Goal: Task Accomplishment & Management: Use online tool/utility

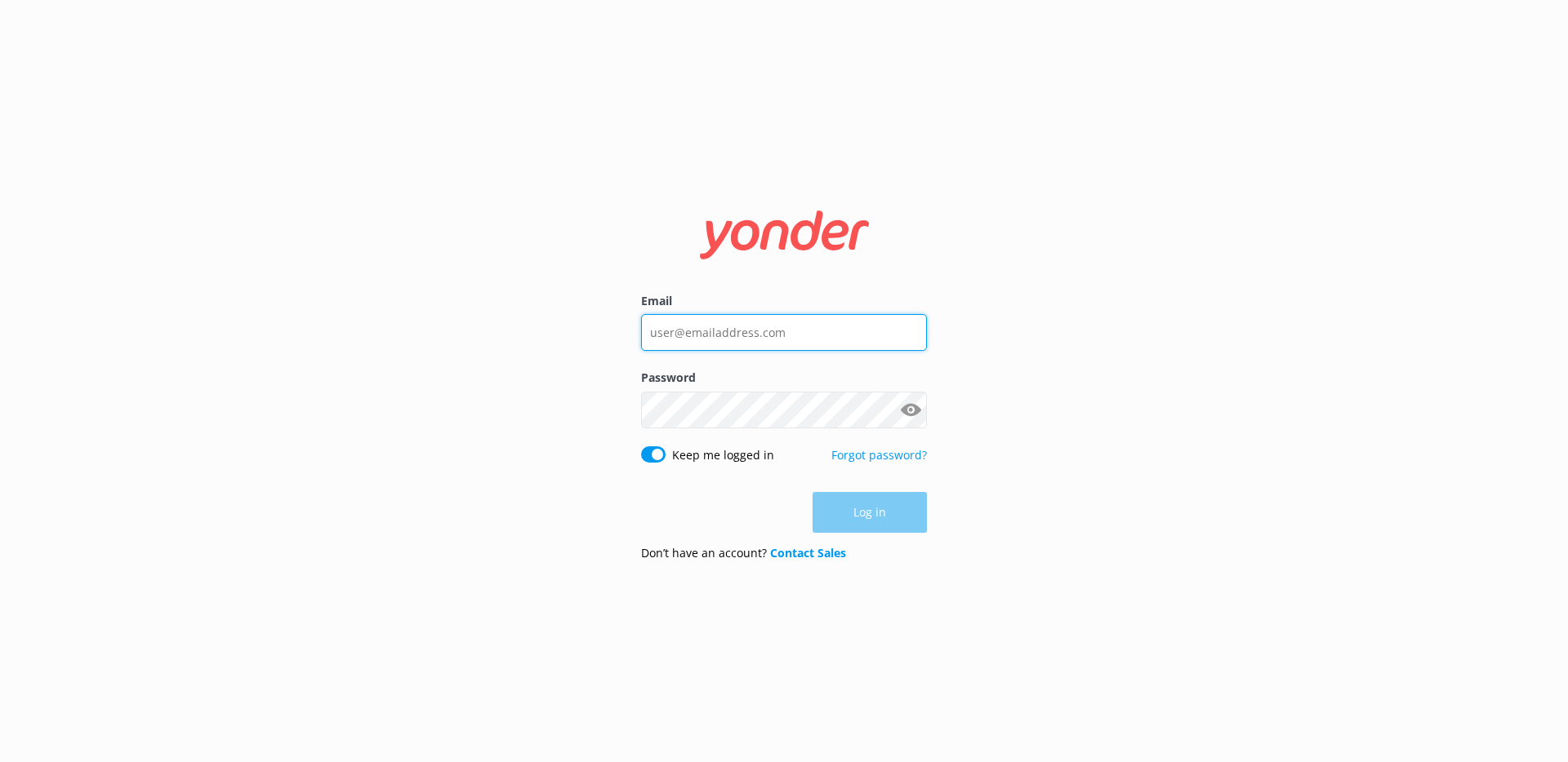
type input "[EMAIL_ADDRESS][DOMAIN_NAME]"
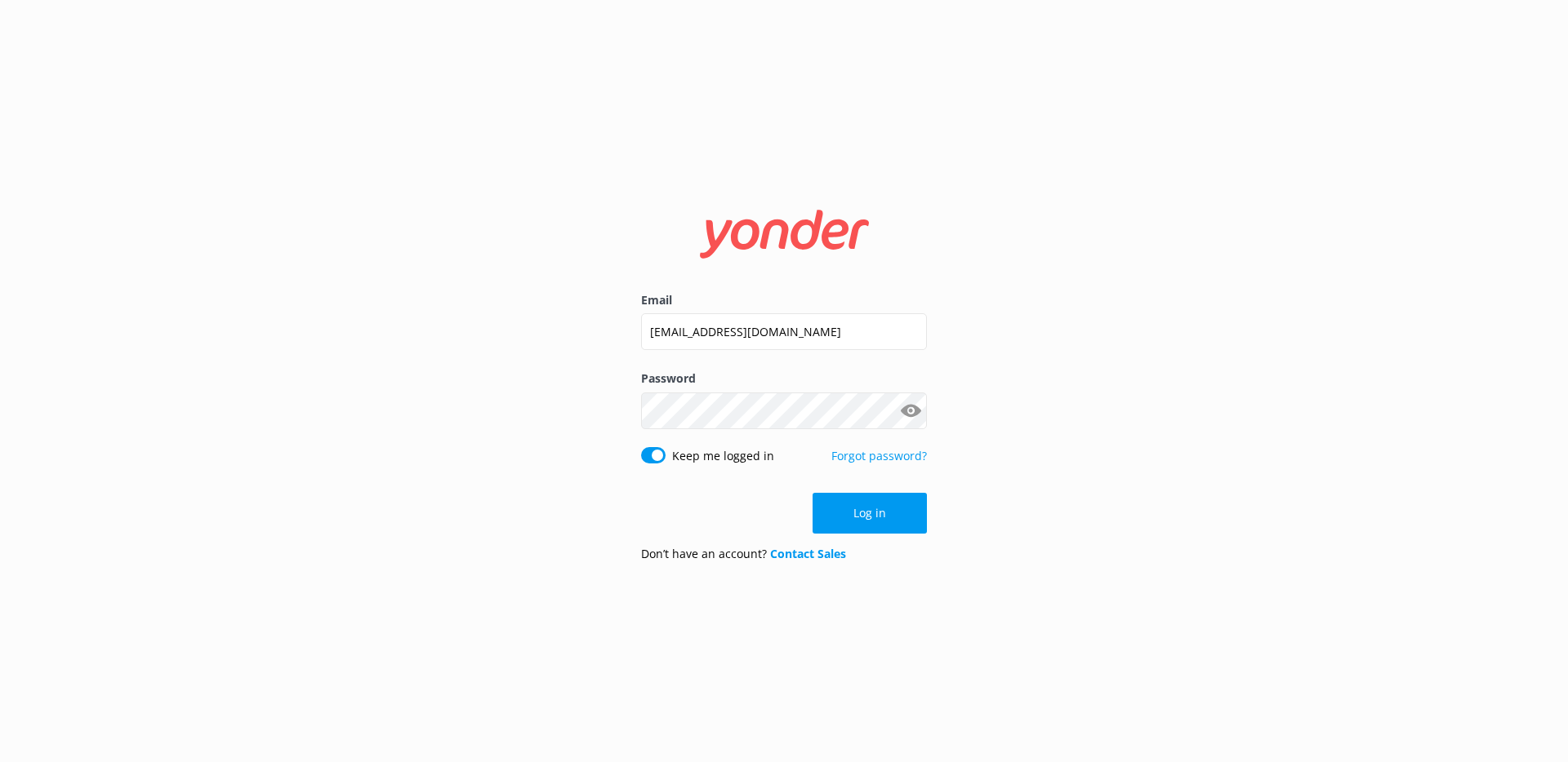
click at [910, 415] on button "Show password" at bounding box center [910, 410] width 33 height 33
click at [910, 414] on button "Show password" at bounding box center [910, 410] width 33 height 33
click at [870, 511] on button "Log in" at bounding box center [869, 513] width 114 height 41
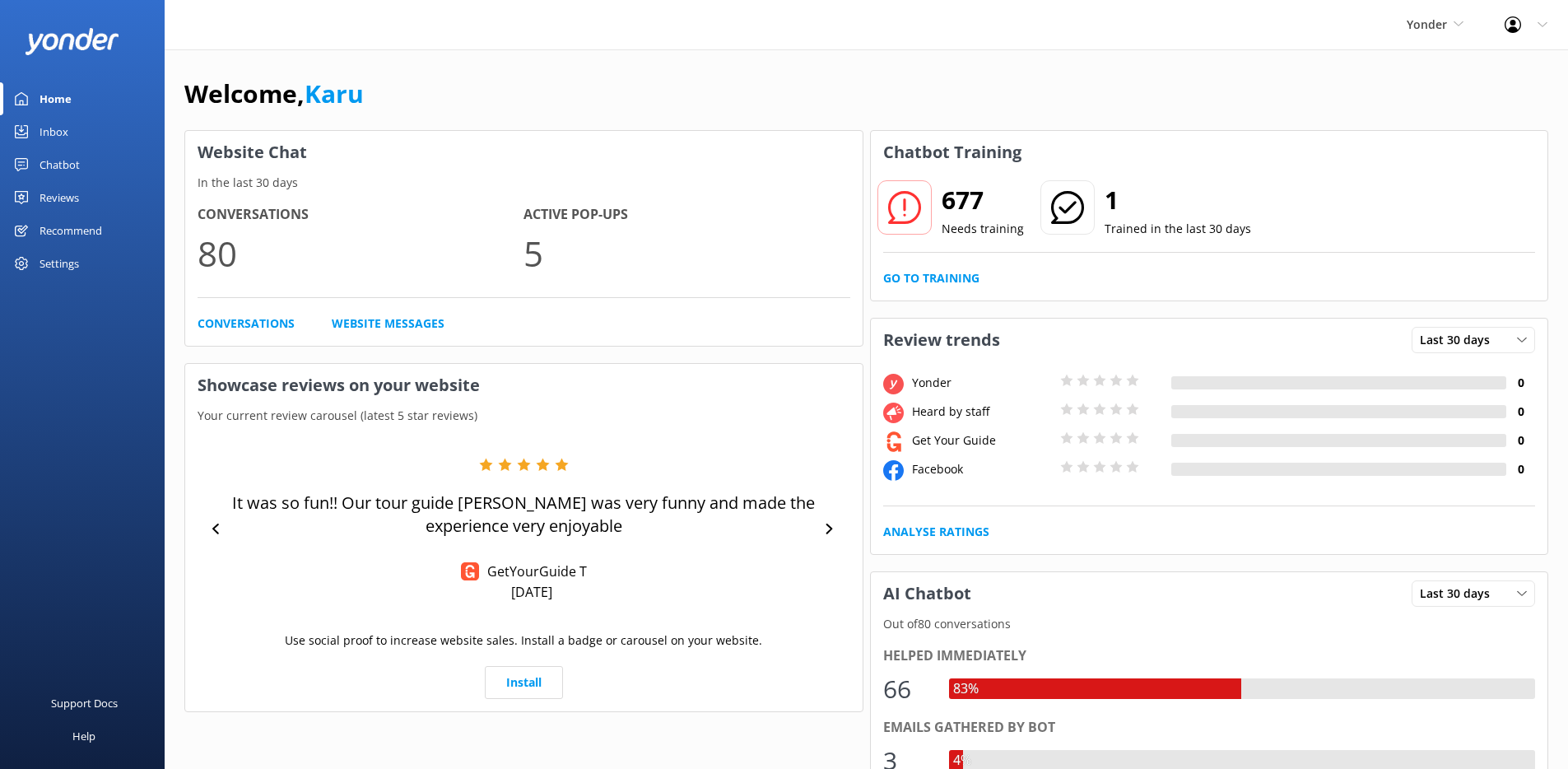
click at [61, 169] on div "Chatbot" at bounding box center [60, 164] width 41 height 33
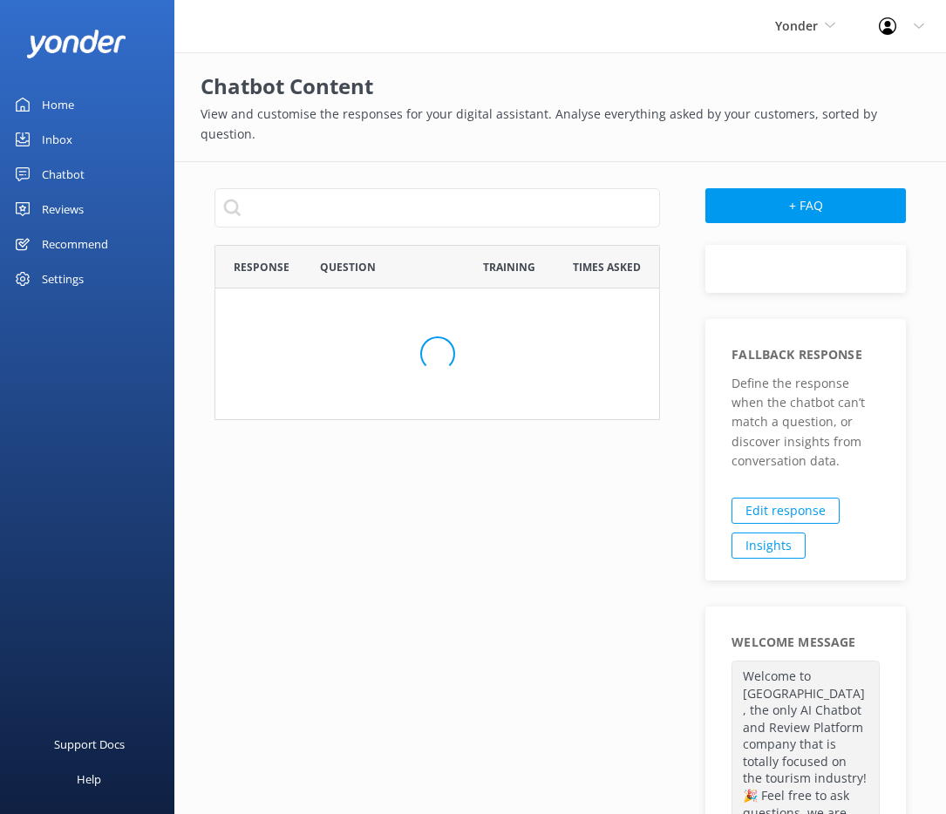
scroll to position [162, 433]
click at [816, 31] on span "Yonder" at bounding box center [796, 25] width 43 height 17
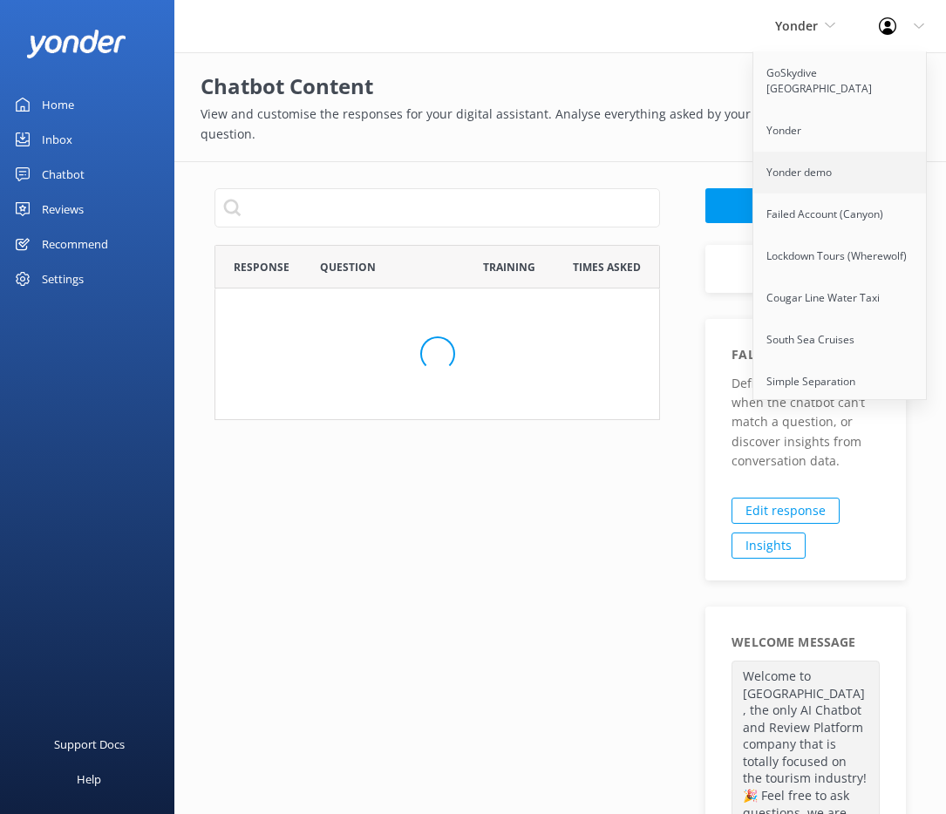
click at [837, 152] on link "Yonder demo" at bounding box center [840, 173] width 174 height 42
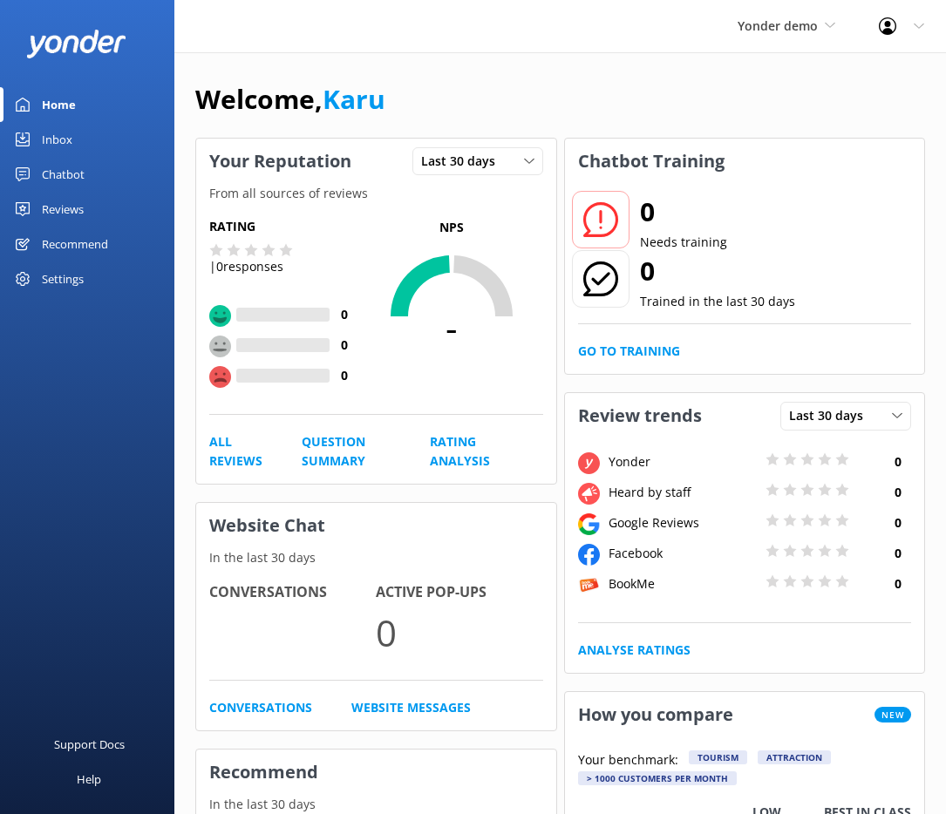
click at [75, 177] on div "Chatbot" at bounding box center [63, 174] width 43 height 35
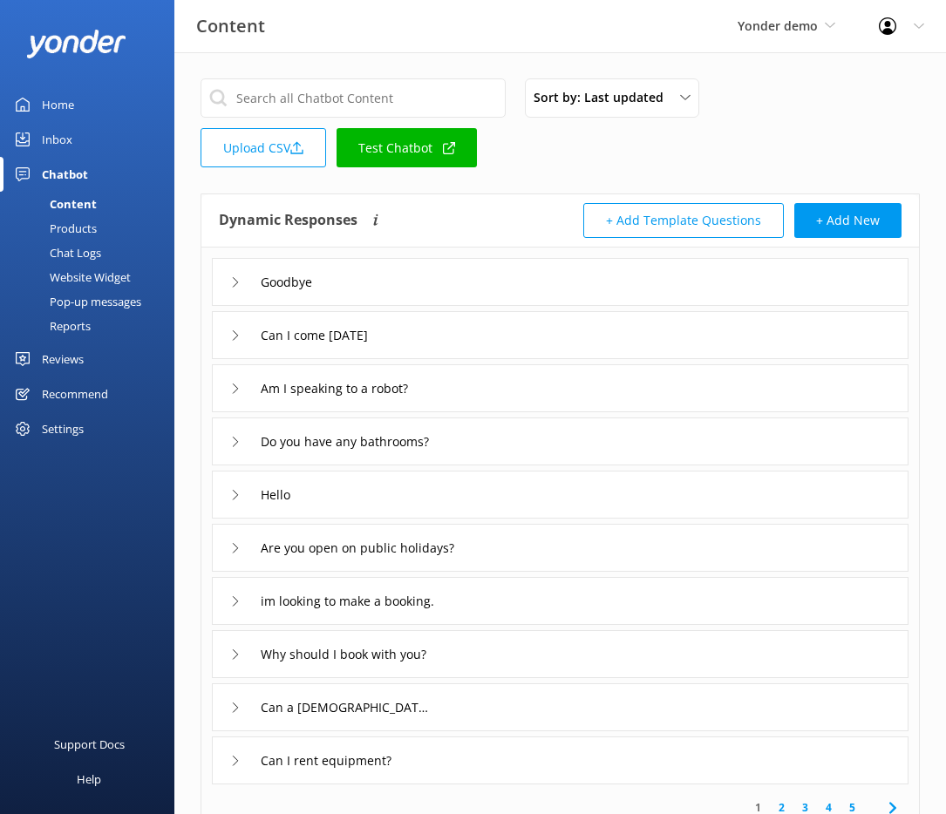
click at [444, 150] on icon at bounding box center [449, 148] width 12 height 12
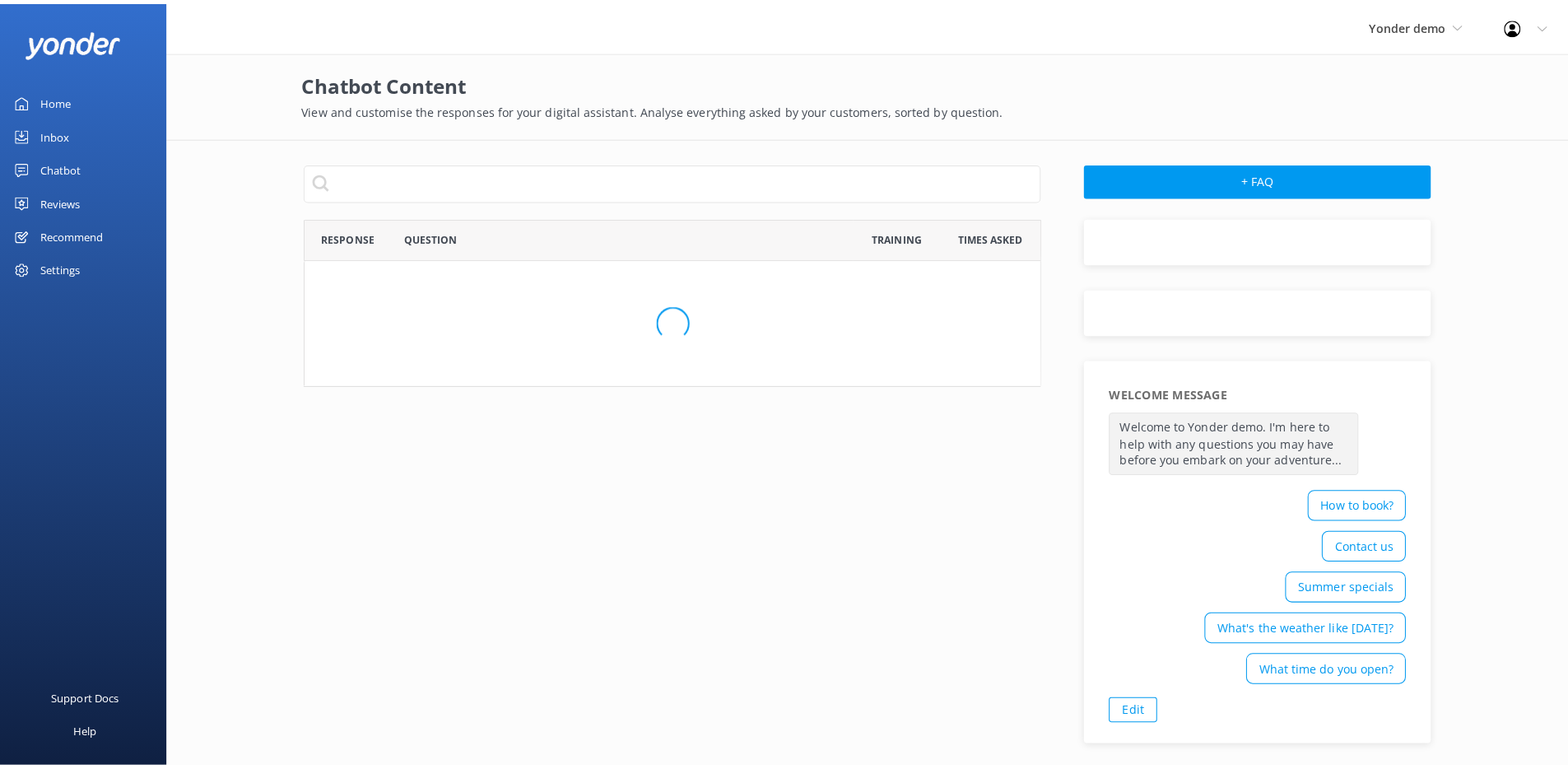
scroll to position [153, 717]
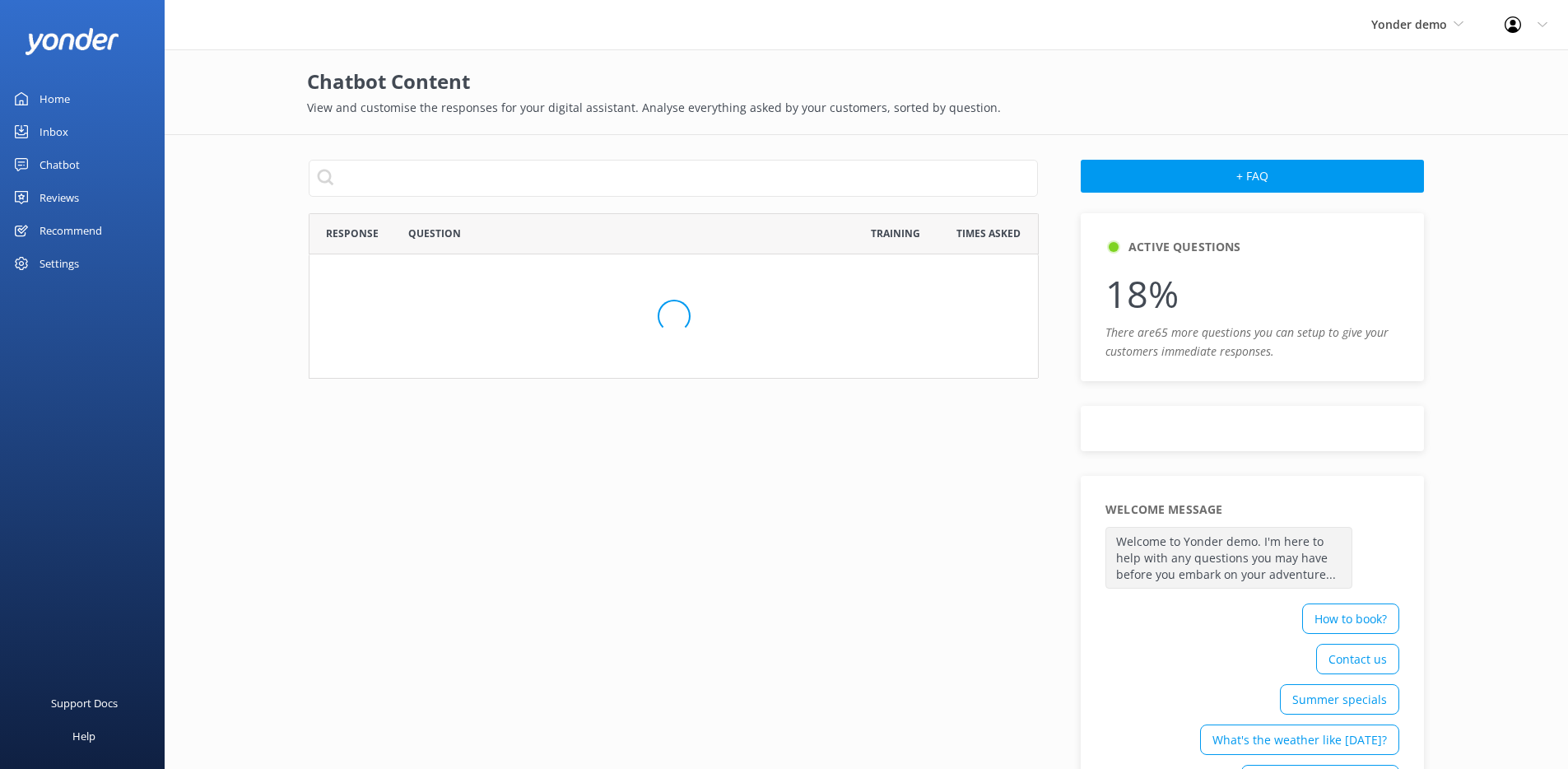
scroll to position [935, 717]
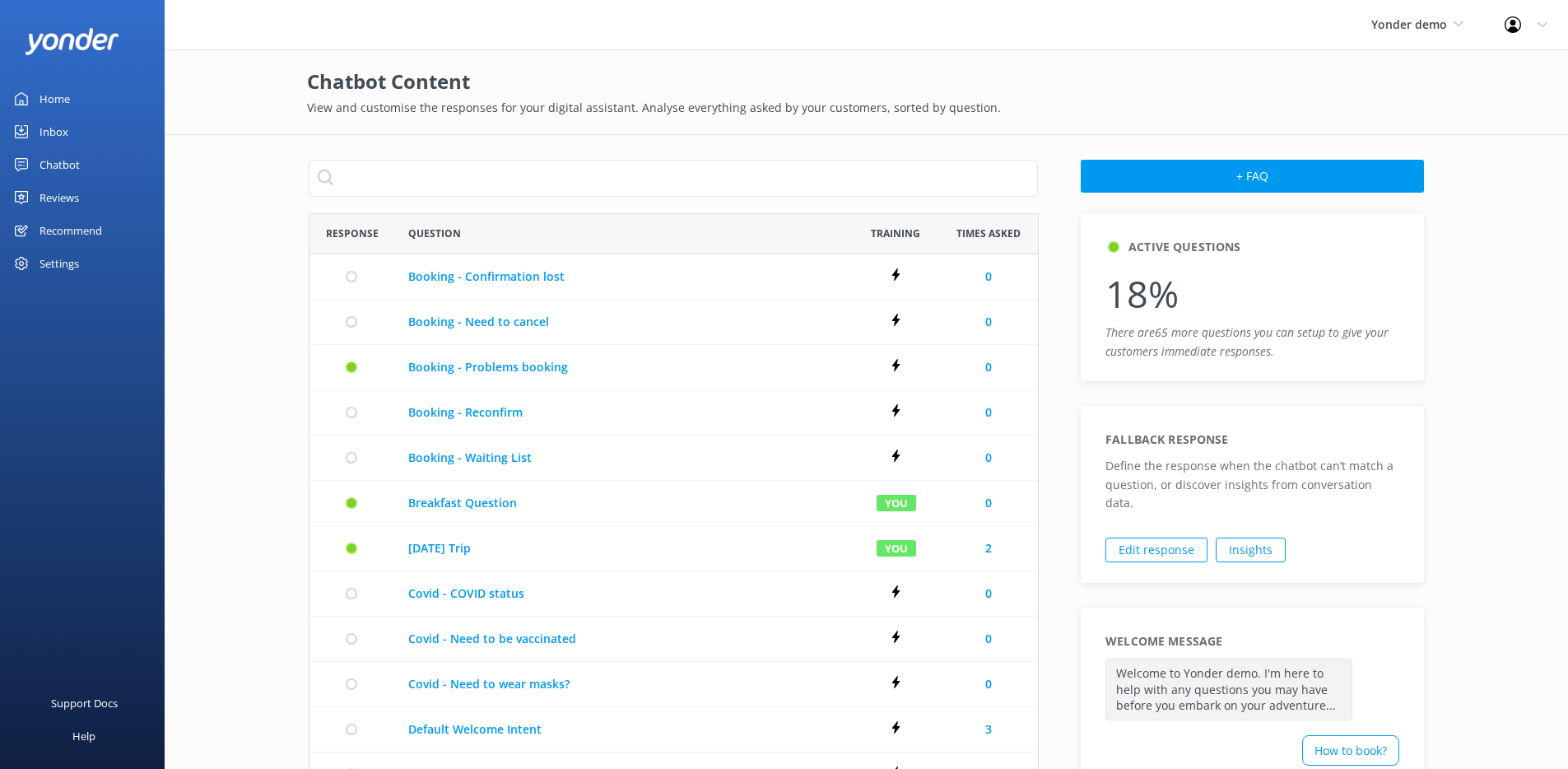
click at [126, 161] on link "Chatbot" at bounding box center [82, 164] width 164 height 33
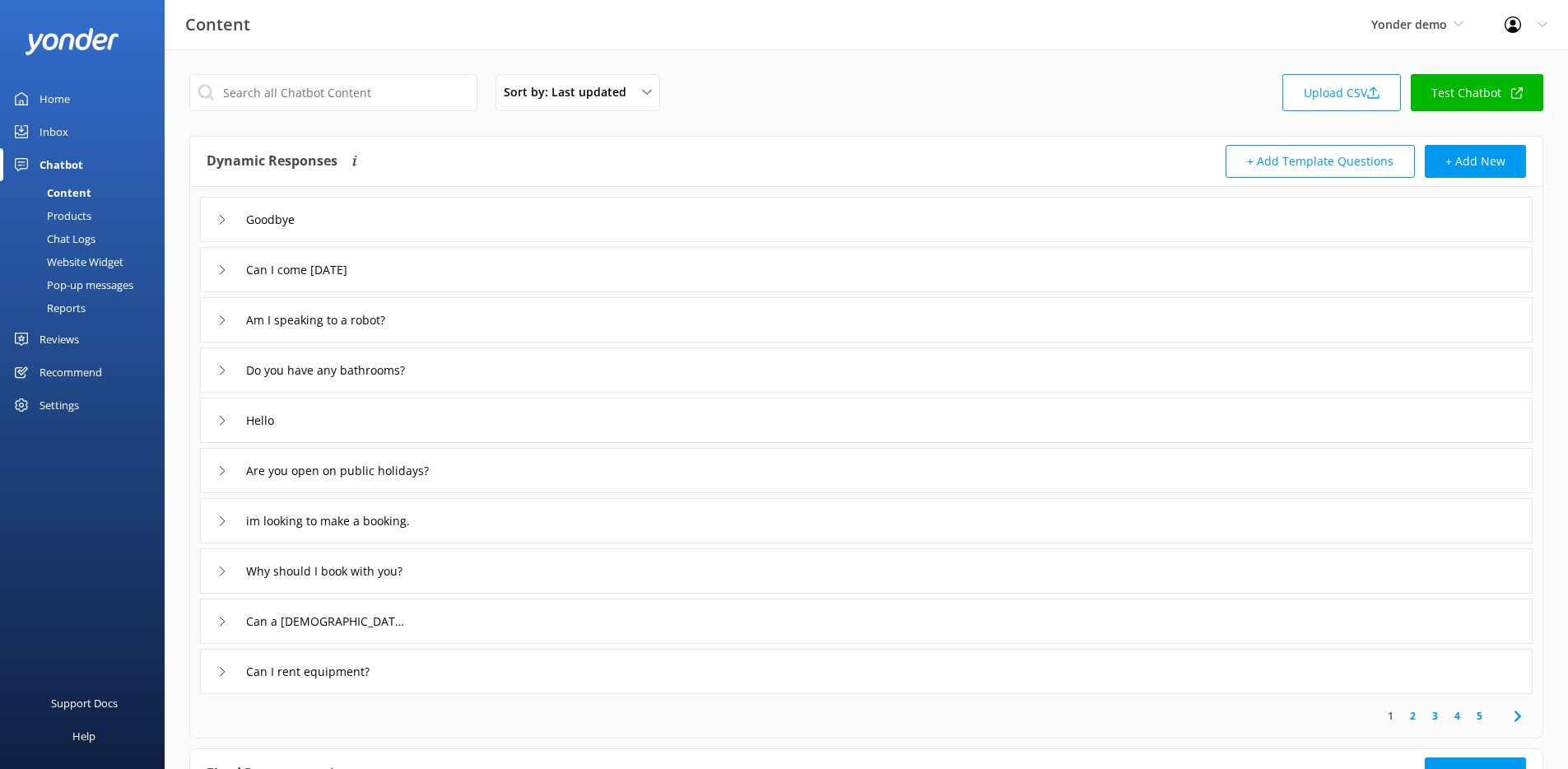
click at [1467, 98] on link "Test Chatbot" at bounding box center [1477, 92] width 132 height 37
click at [86, 262] on div "Website Widget" at bounding box center [66, 262] width 113 height 23
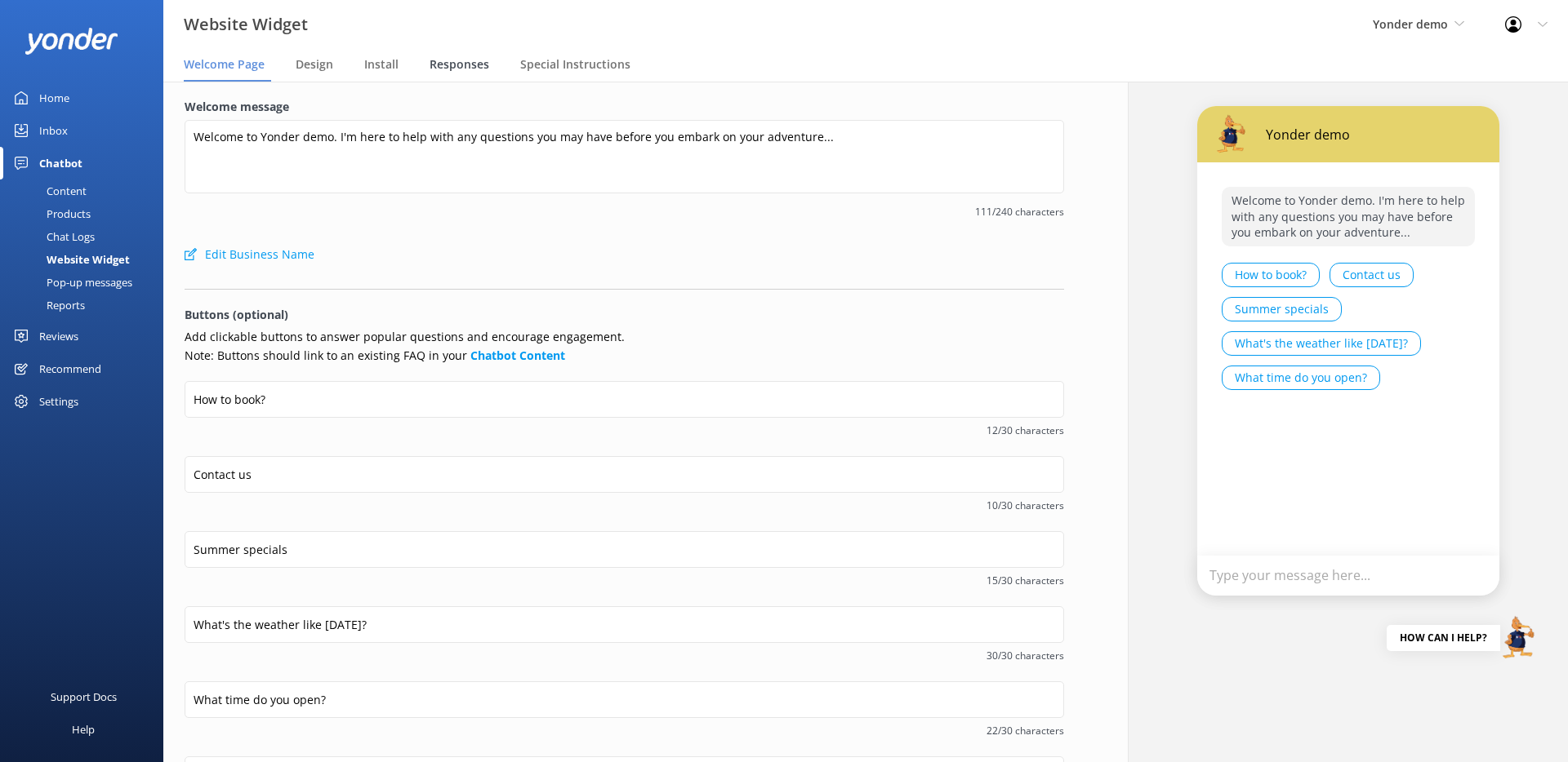
click at [454, 67] on span "Responses" at bounding box center [459, 64] width 60 height 16
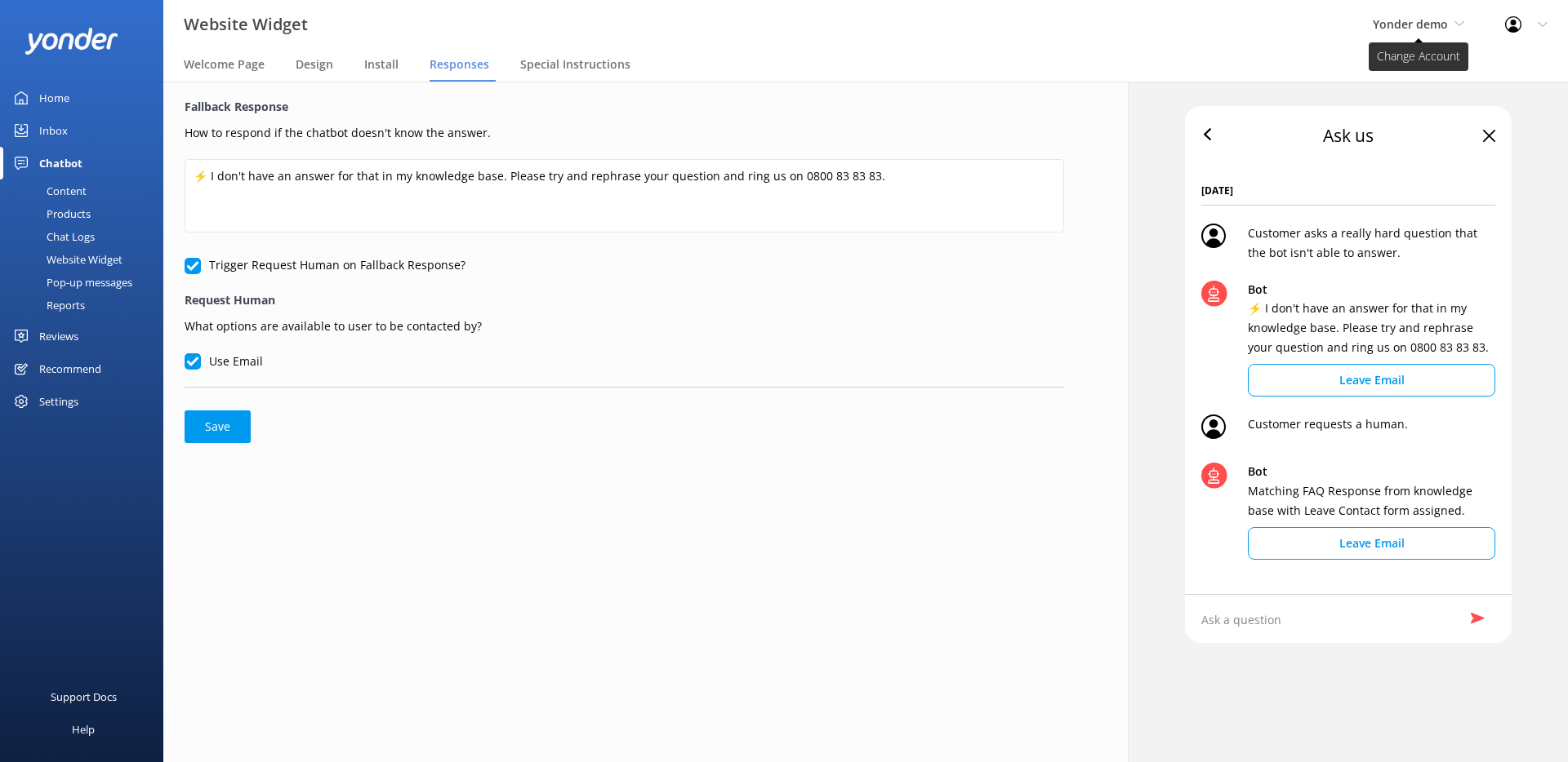
click at [1437, 24] on span "Yonder demo" at bounding box center [1410, 23] width 75 height 16
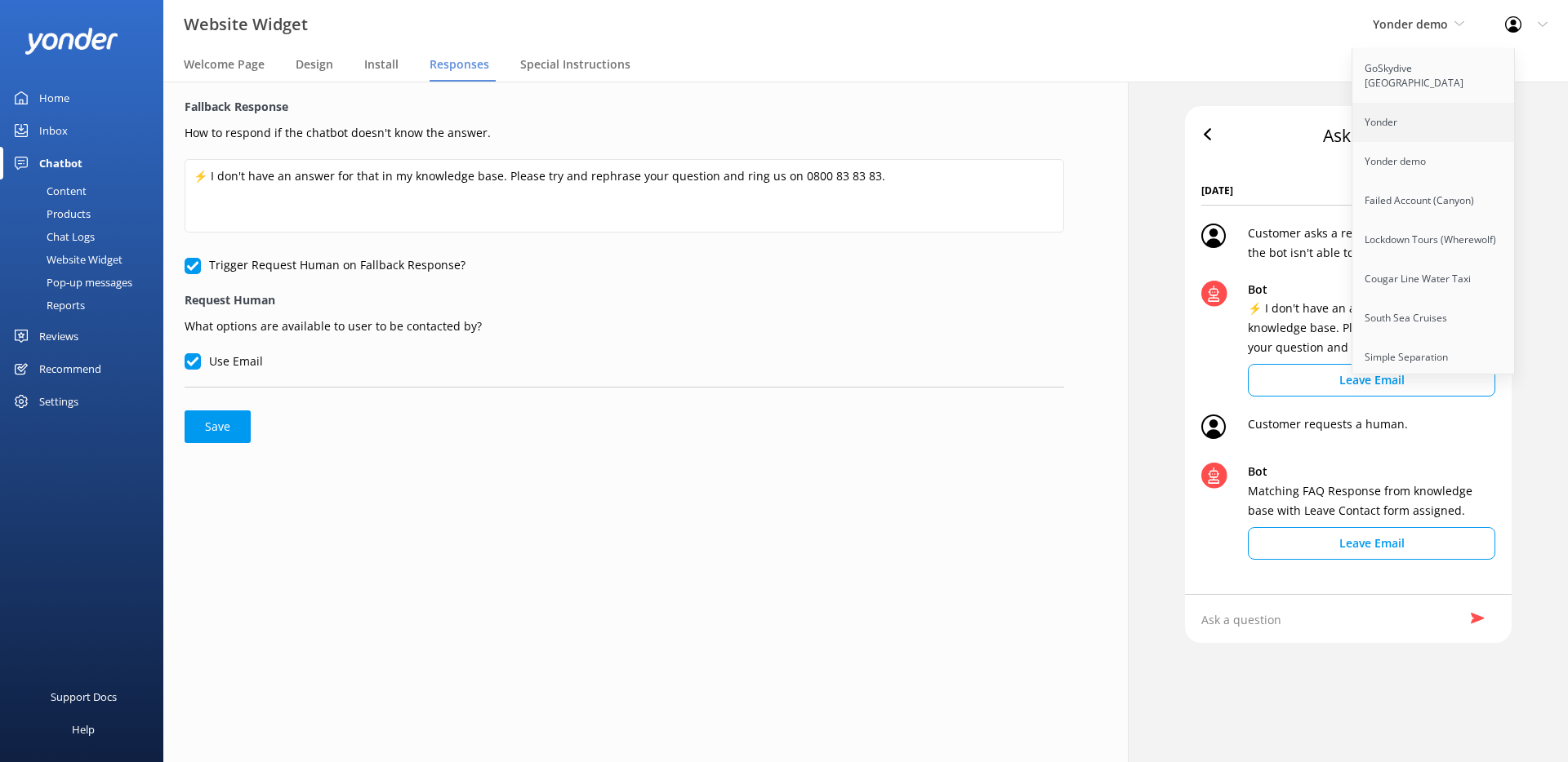
click at [1427, 110] on link "Yonder" at bounding box center [1433, 123] width 163 height 39
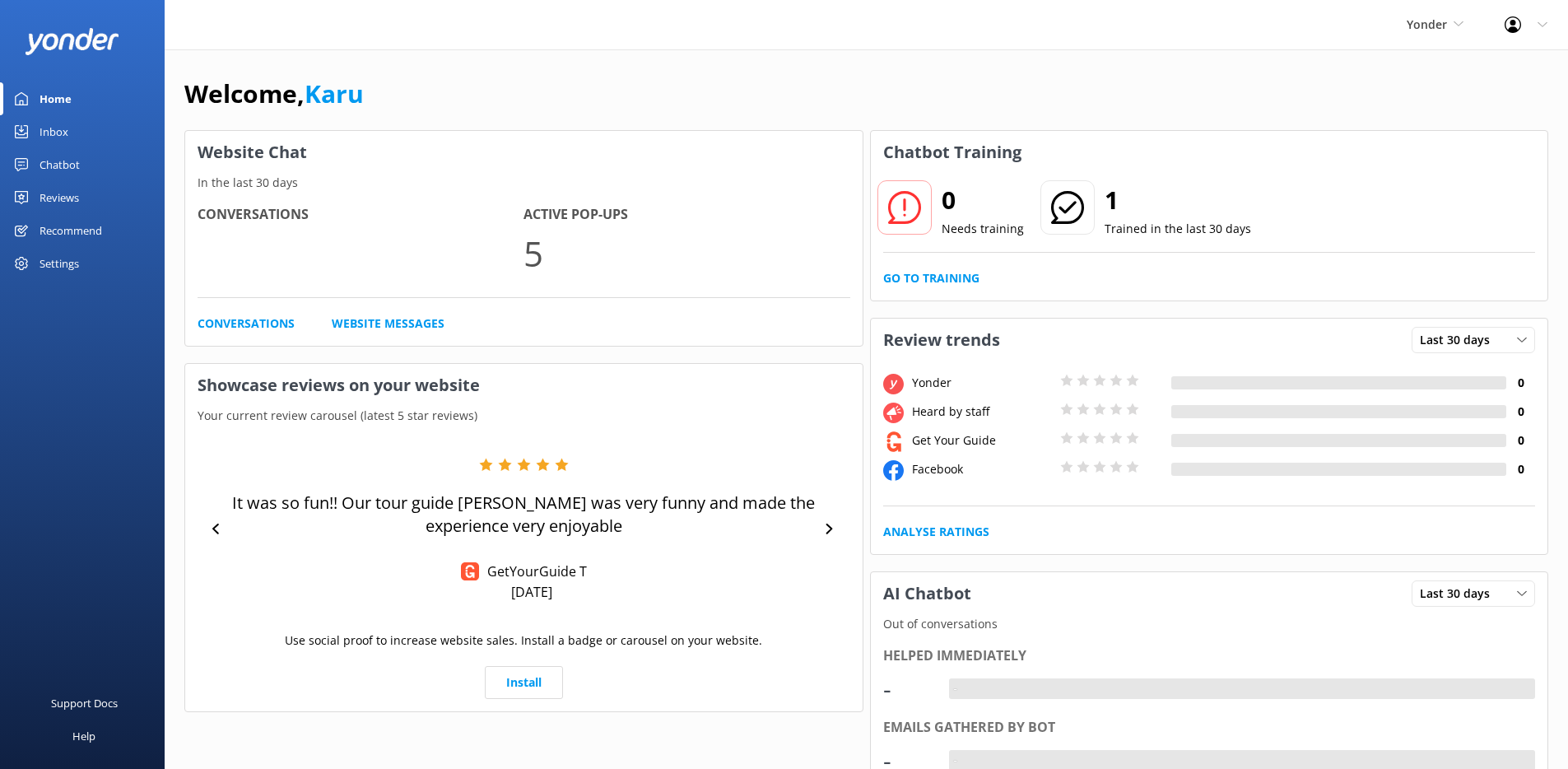
click at [71, 172] on div "Chatbot" at bounding box center [60, 164] width 41 height 33
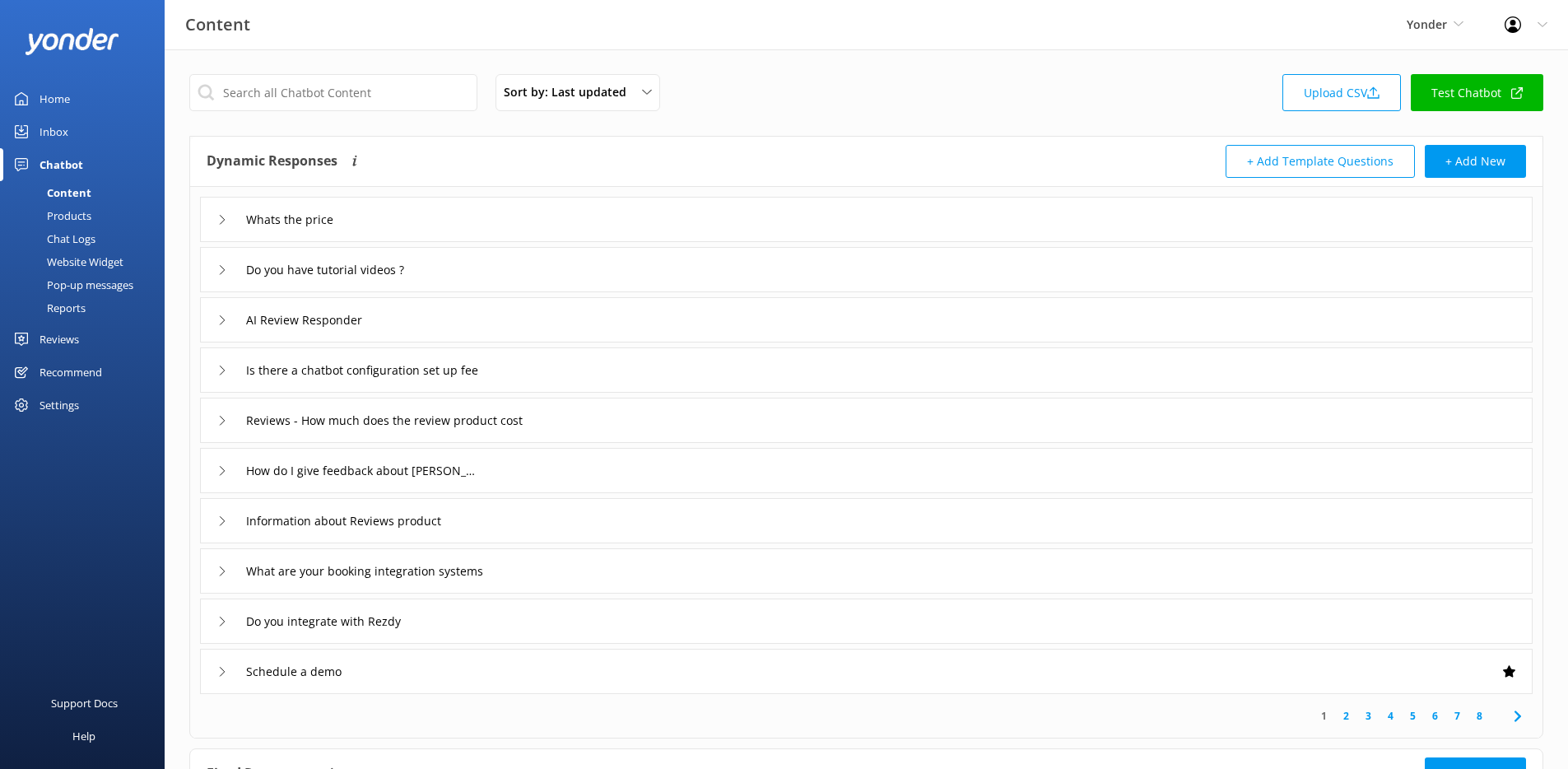
click at [94, 265] on div "Website Widget" at bounding box center [66, 262] width 113 height 23
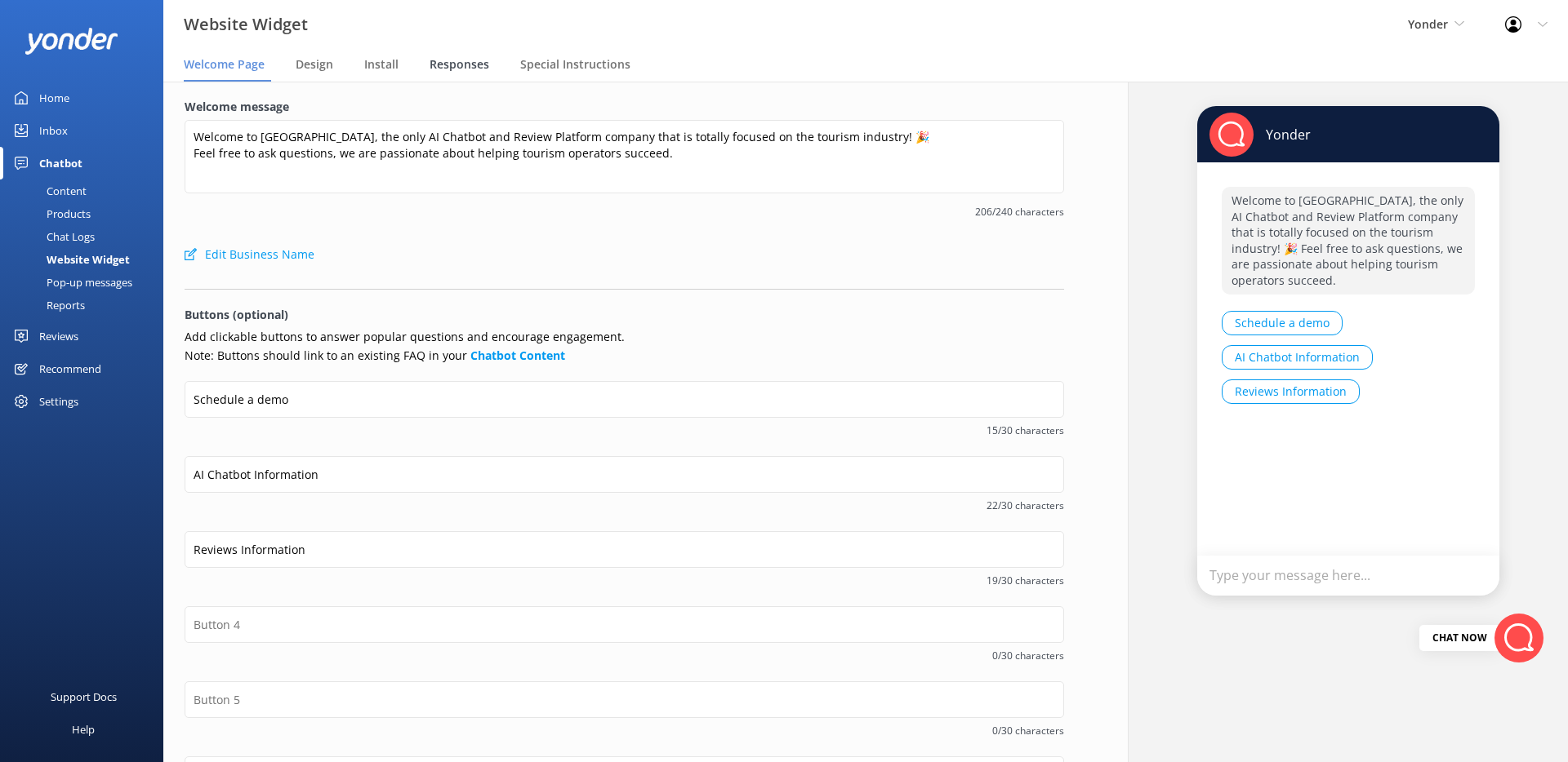
click at [461, 60] on span "Responses" at bounding box center [459, 64] width 60 height 16
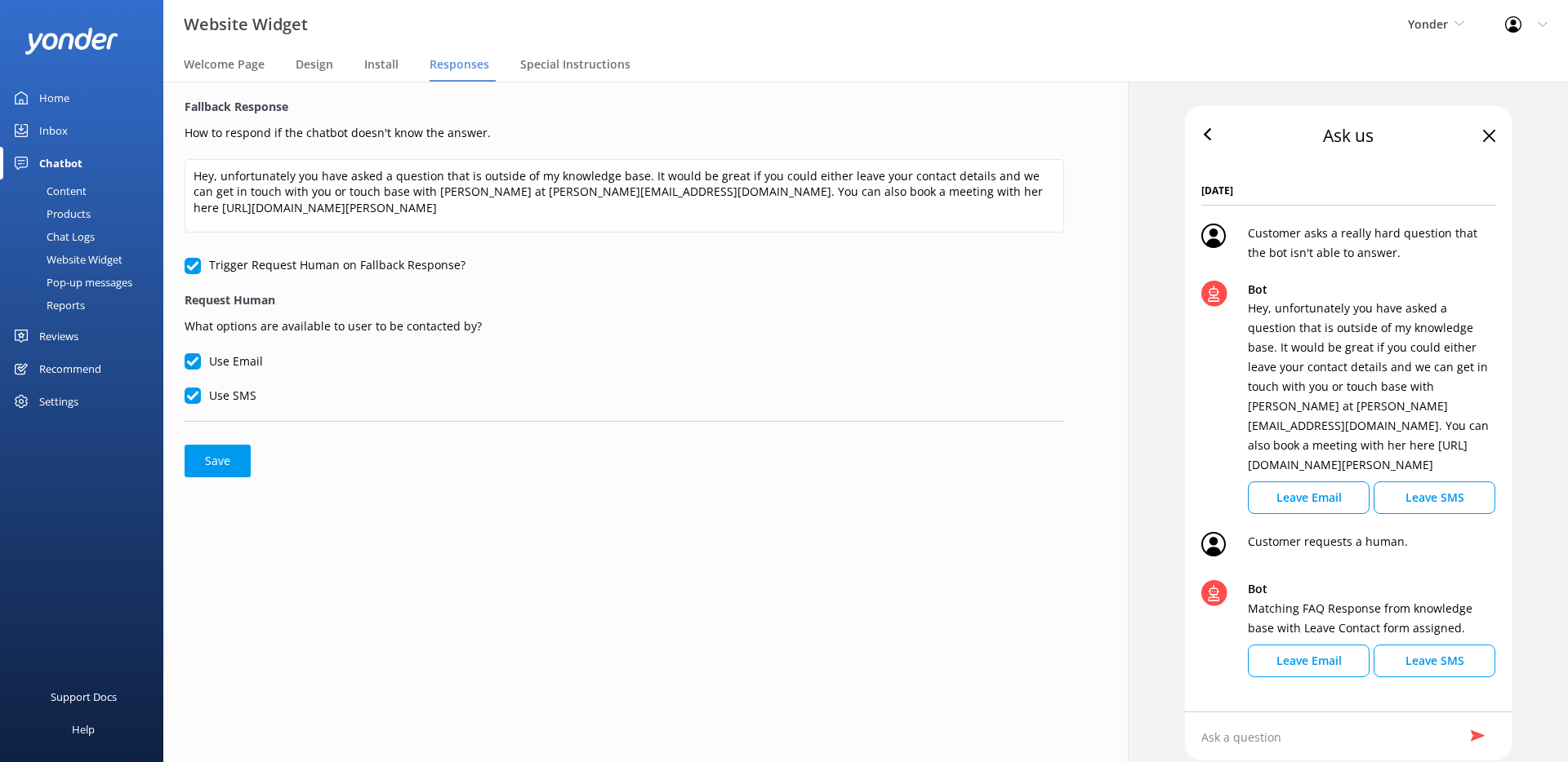
click at [62, 185] on div "Content" at bounding box center [48, 191] width 77 height 22
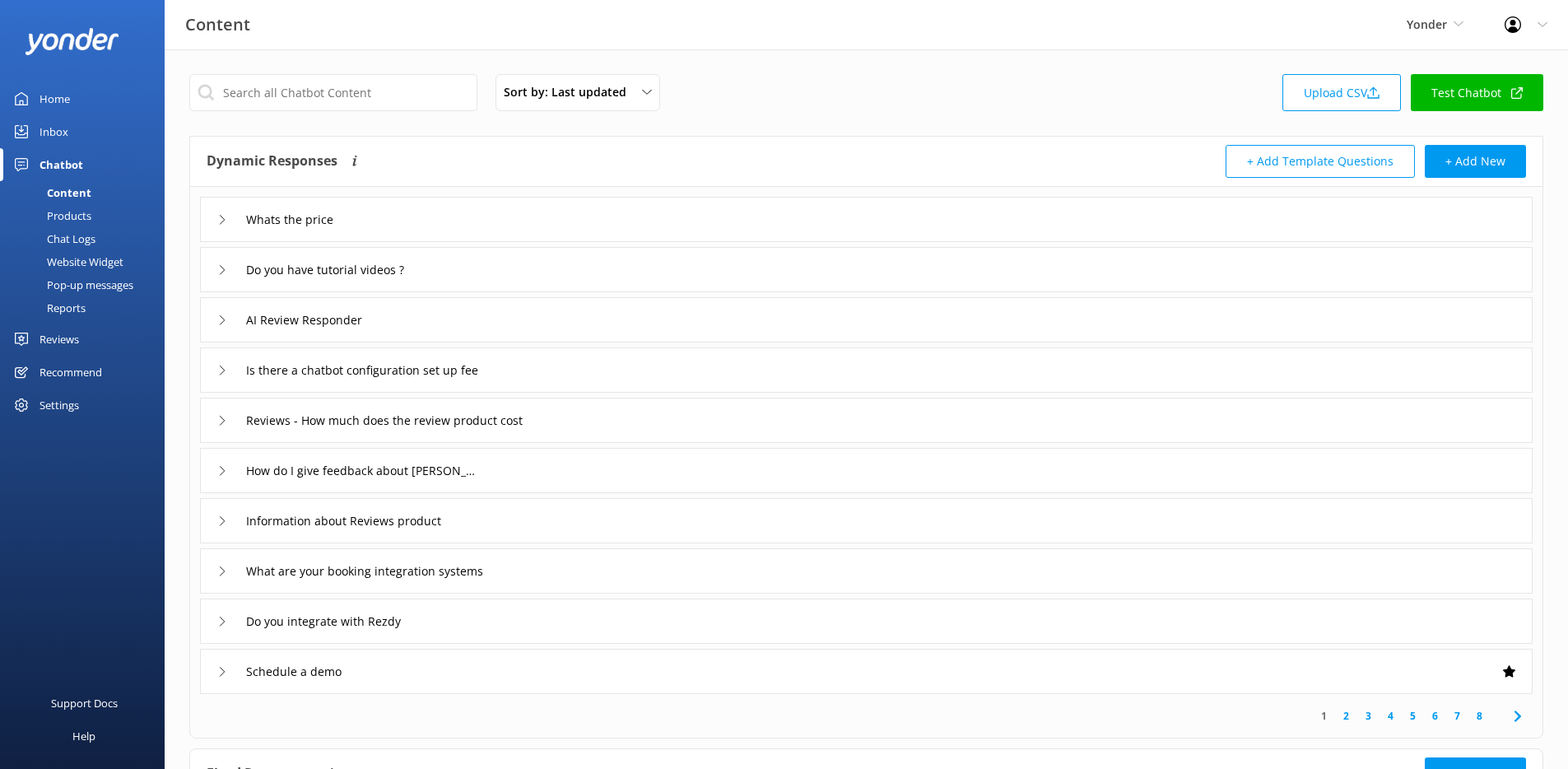
click at [1474, 89] on link "Test Chatbot" at bounding box center [1477, 92] width 132 height 37
click at [91, 253] on div "Website Widget" at bounding box center [66, 262] width 113 height 23
